Goal: Task Accomplishment & Management: Manage account settings

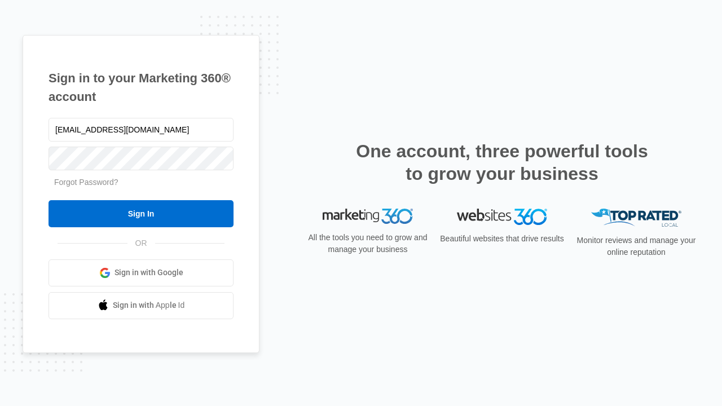
type input "[EMAIL_ADDRESS][DOMAIN_NAME]"
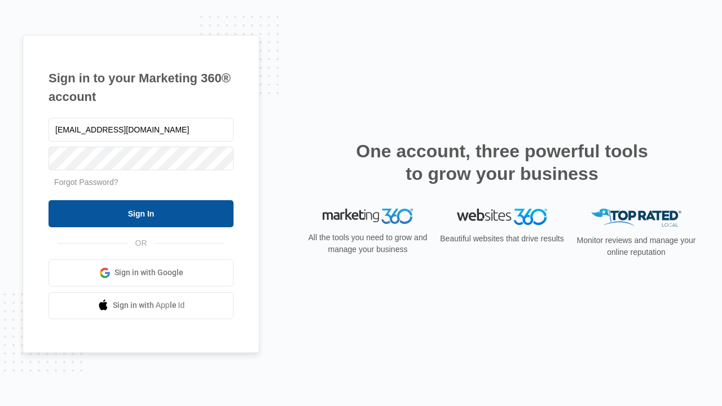
click at [141, 213] on input "Sign In" at bounding box center [141, 213] width 185 height 27
